Goal: Information Seeking & Learning: Check status

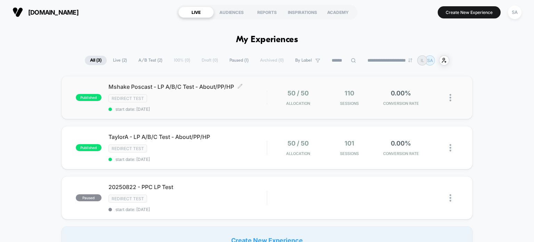
drag, startPoint x: 164, startPoint y: 95, endPoint x: 126, endPoint y: 86, distance: 38.7
click at [126, 86] on span "Mshake Poscast - LP A/B/C Test - About/PP/HP Click to edit experience details" at bounding box center [188, 86] width 159 height 7
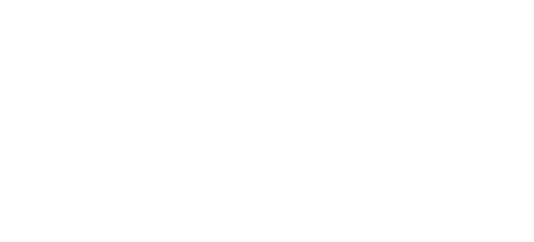
click at [126, 86] on html "Navigated to [DOMAIN_NAME] | No-code CRO for Shopify" at bounding box center [267, 121] width 534 height 242
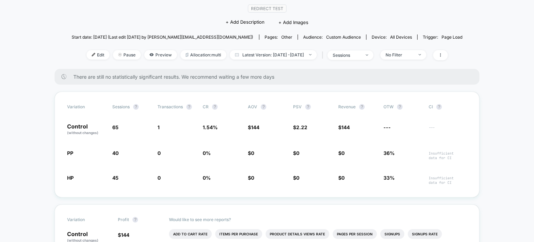
scroll to position [62, 0]
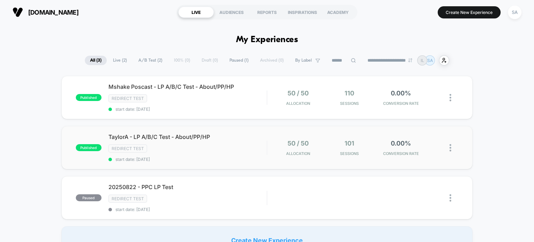
click at [274, 137] on div "published TaylorA - LP A/B/C Test - About/PP/HP Redirect Test start date: [DATE…" at bounding box center [268, 147] width 412 height 43
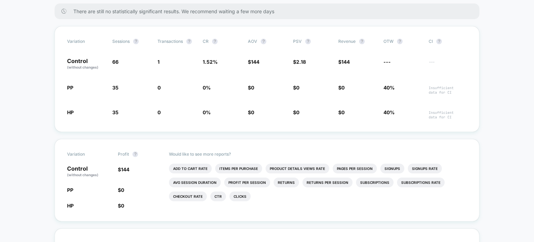
scroll to position [129, 0]
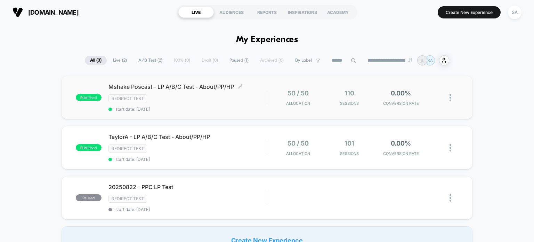
click at [167, 96] on div "Redirect Test" at bounding box center [188, 98] width 159 height 8
